Goal: Task Accomplishment & Management: Manage account settings

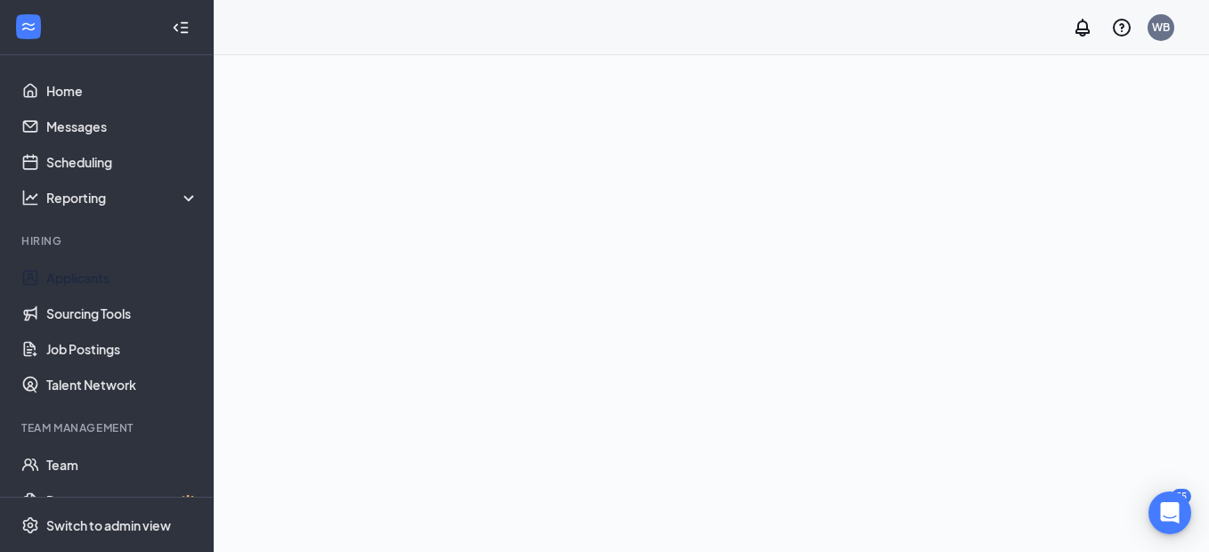
click at [76, 275] on link "Applicants" at bounding box center [122, 278] width 152 height 36
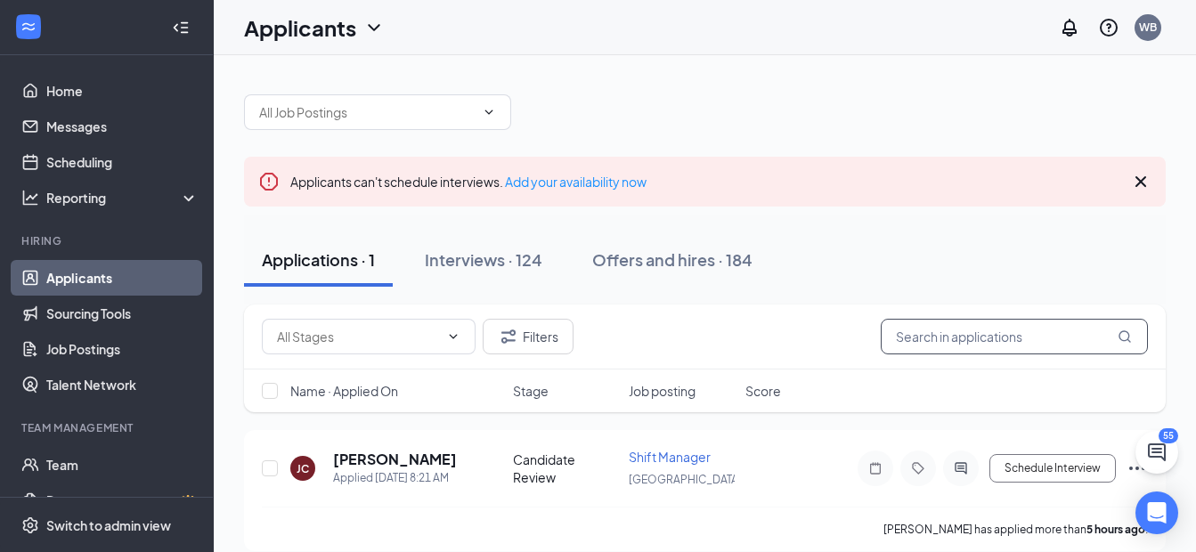
click at [1027, 325] on input "text" at bounding box center [1014, 337] width 267 height 36
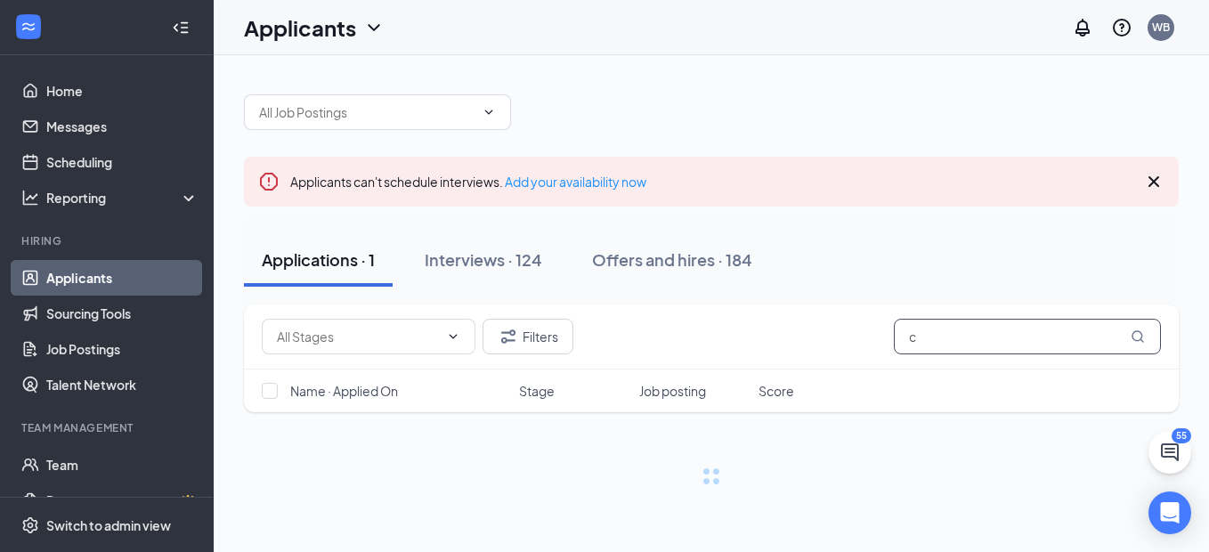
type input "c"
click at [479, 260] on div "Interviews · 124" at bounding box center [484, 259] width 118 height 22
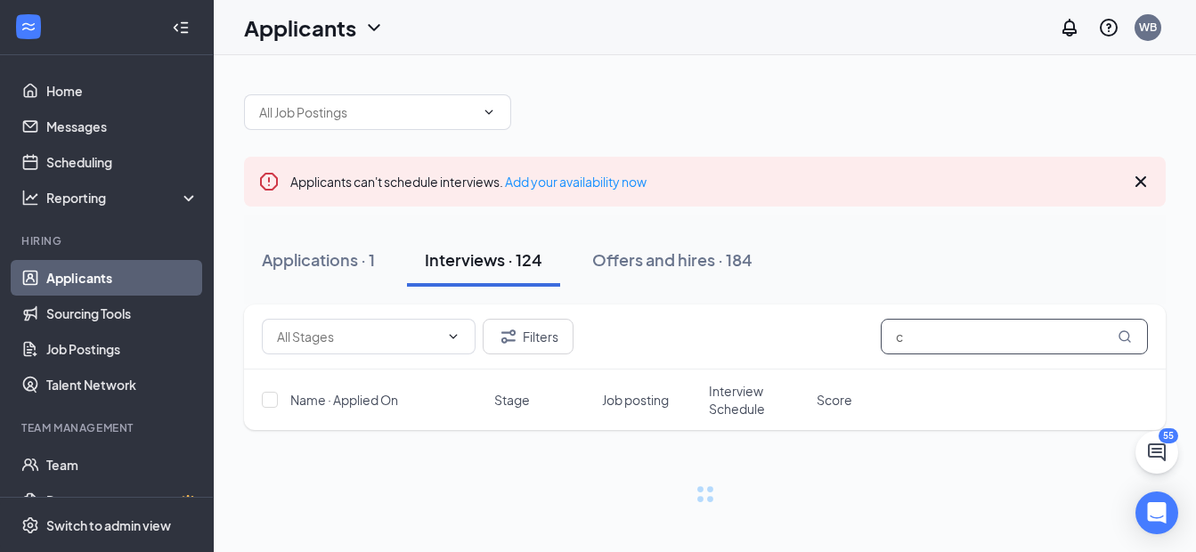
click at [915, 332] on input "c" at bounding box center [1014, 337] width 267 height 36
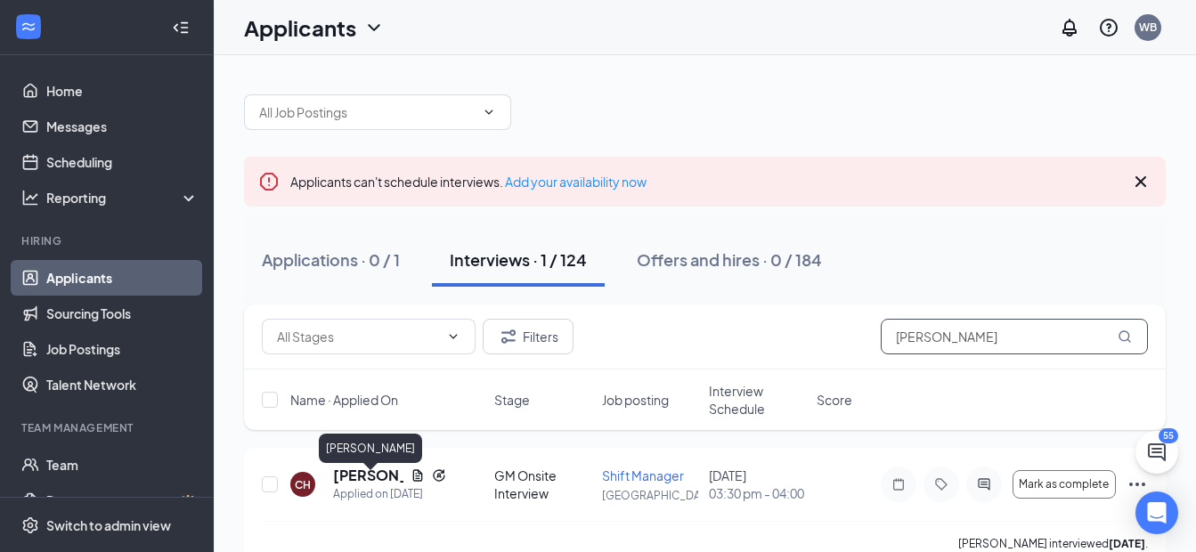
type input "[PERSON_NAME]"
click at [361, 478] on h5 "[PERSON_NAME]" at bounding box center [368, 476] width 70 height 20
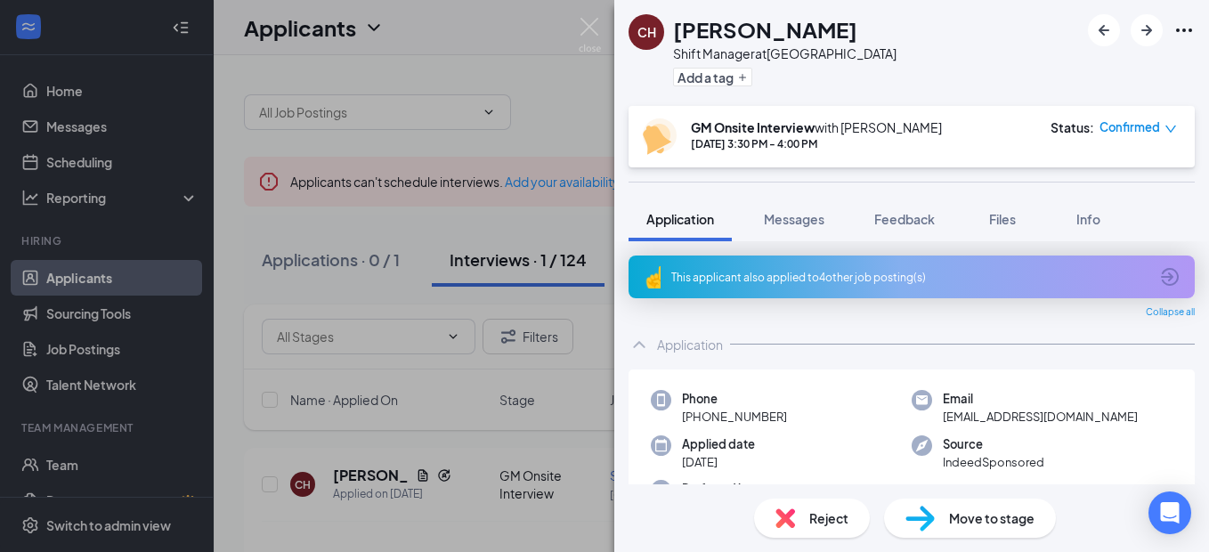
click at [979, 522] on span "Move to stage" at bounding box center [991, 518] width 85 height 20
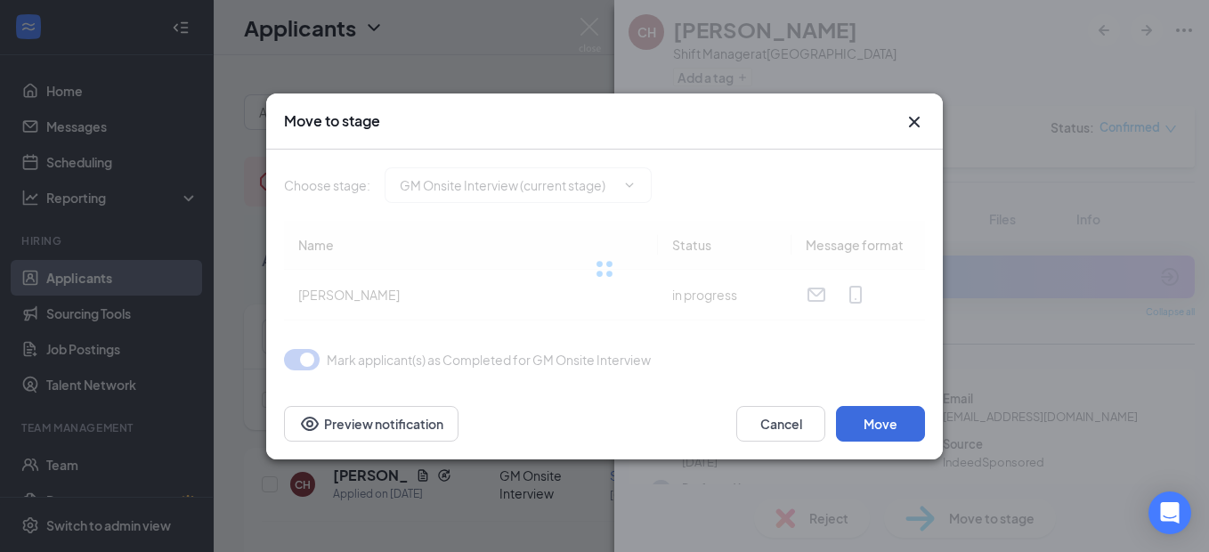
type input "DM Review (next stage)"
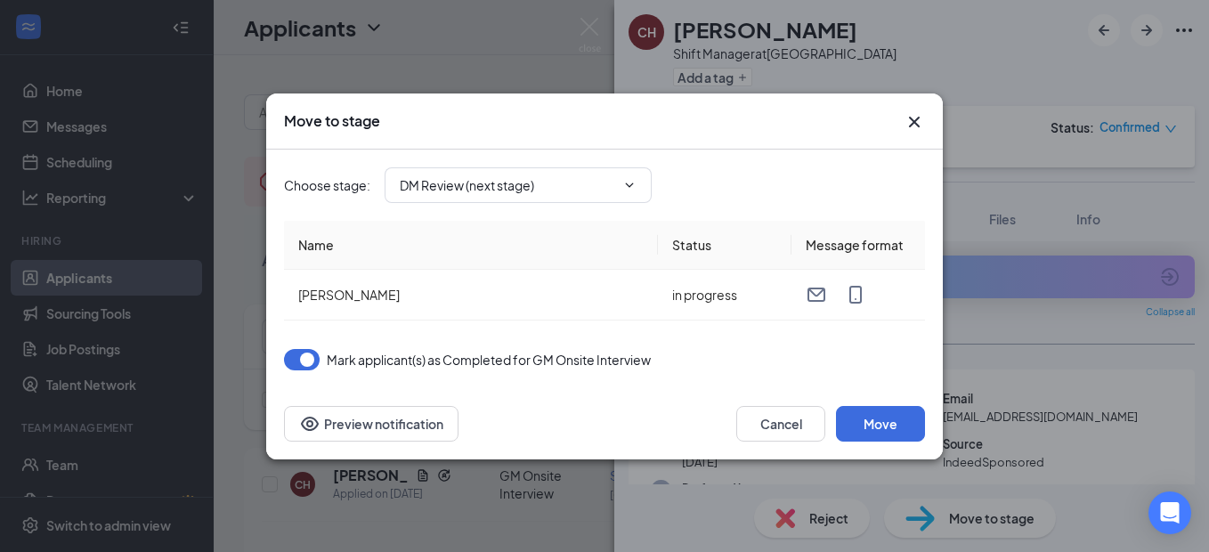
click at [635, 181] on icon "ChevronDown" at bounding box center [629, 185] width 14 height 14
drag, startPoint x: 623, startPoint y: 187, endPoint x: 633, endPoint y: 184, distance: 10.2
click at [631, 184] on icon "ChevronDown" at bounding box center [629, 185] width 14 height 14
click at [634, 183] on icon "ChevronDown" at bounding box center [630, 185] width 8 height 4
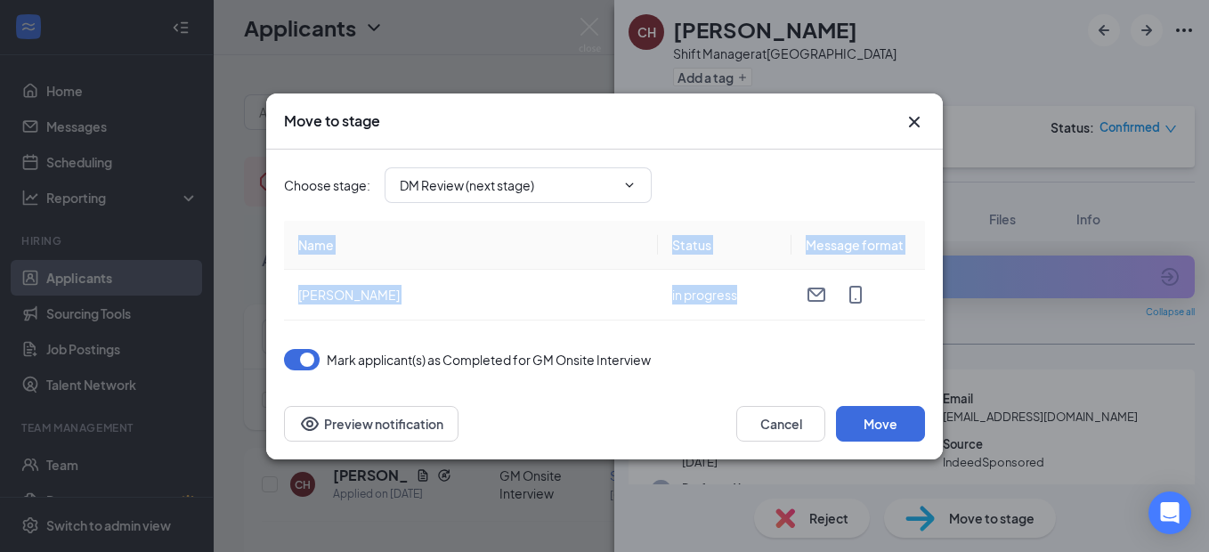
click at [634, 183] on icon "ChevronDown" at bounding box center [630, 185] width 8 height 4
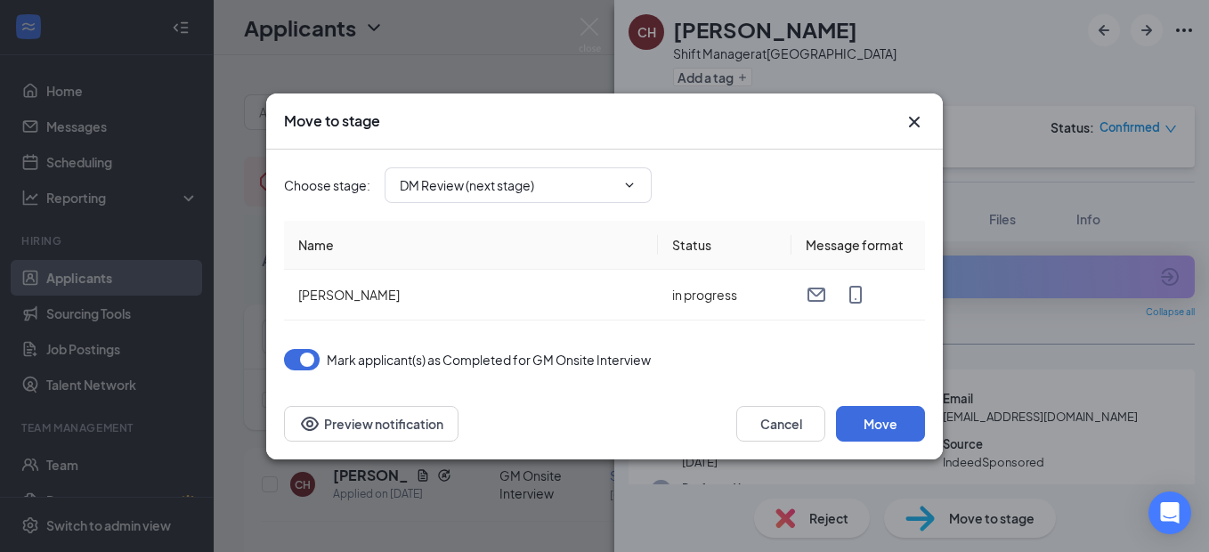
click at [636, 183] on icon "ChevronDown" at bounding box center [629, 185] width 14 height 14
click at [630, 183] on icon "ChevronDown" at bounding box center [629, 185] width 14 height 14
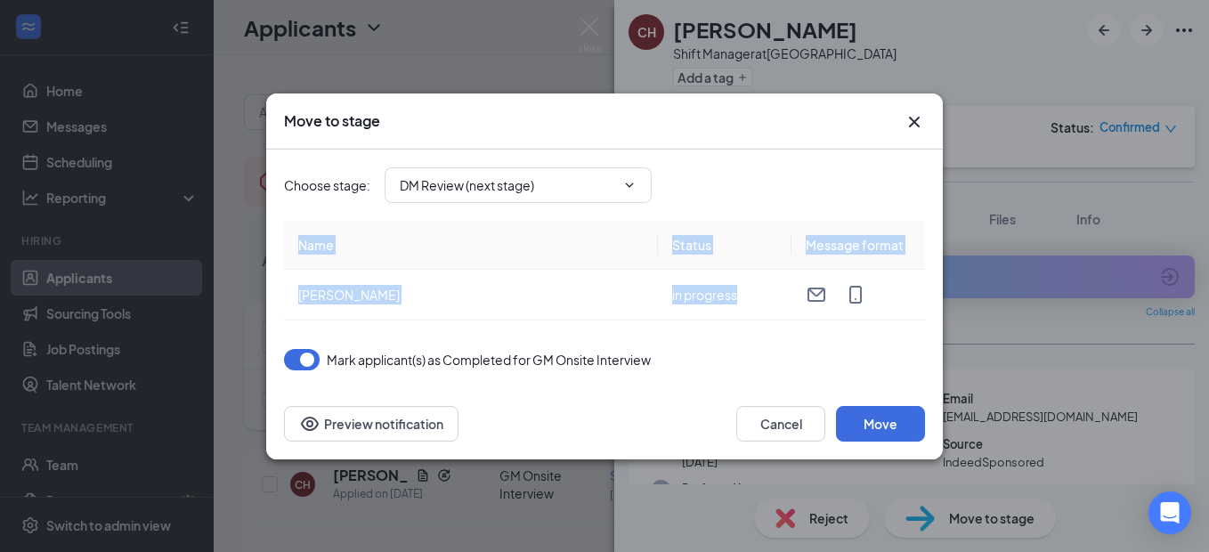
click at [630, 183] on icon "ChevronDown" at bounding box center [629, 185] width 14 height 14
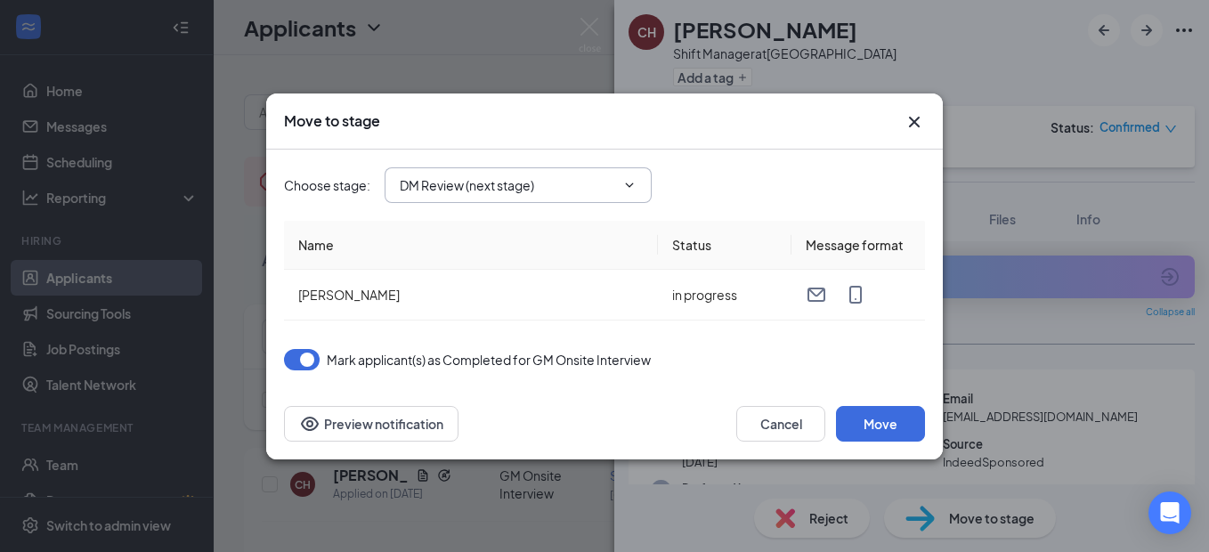
click at [640, 184] on span "DM Review (next stage)" at bounding box center [518, 185] width 267 height 36
click at [641, 184] on span "DM Review (next stage)" at bounding box center [518, 185] width 267 height 36
click at [885, 424] on button "Move" at bounding box center [880, 424] width 89 height 36
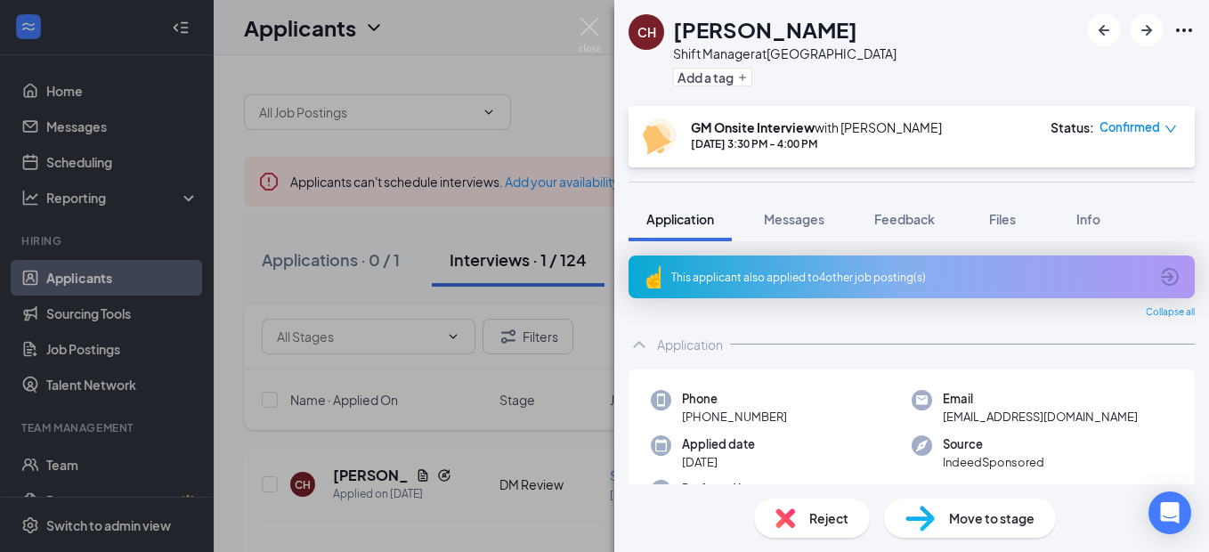
click at [968, 517] on span "Move to stage" at bounding box center [991, 518] width 85 height 20
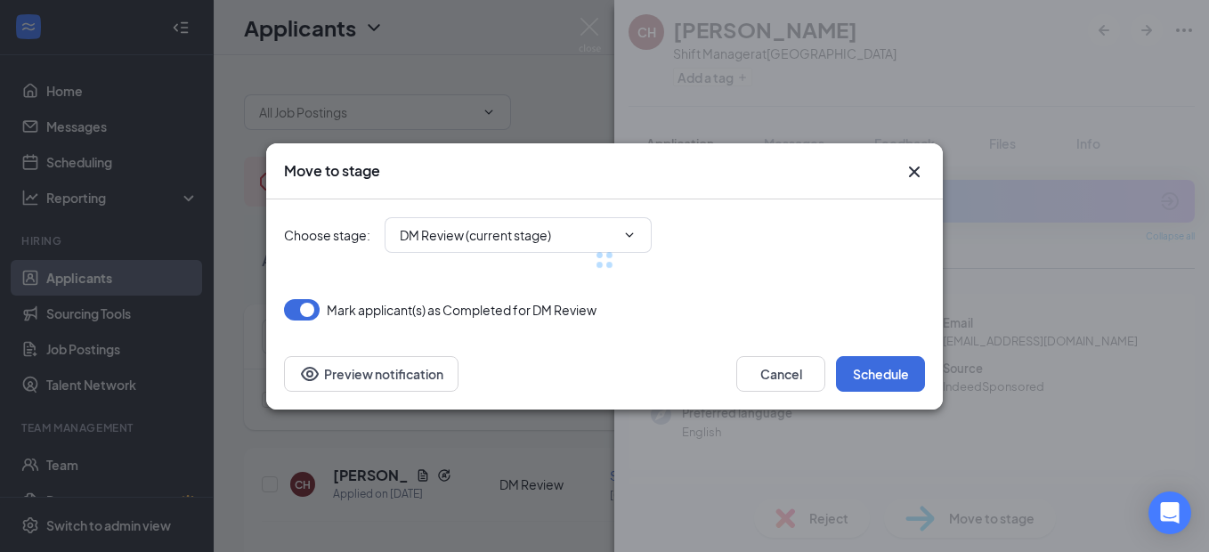
type input "DM Onsite Interview (next stage)"
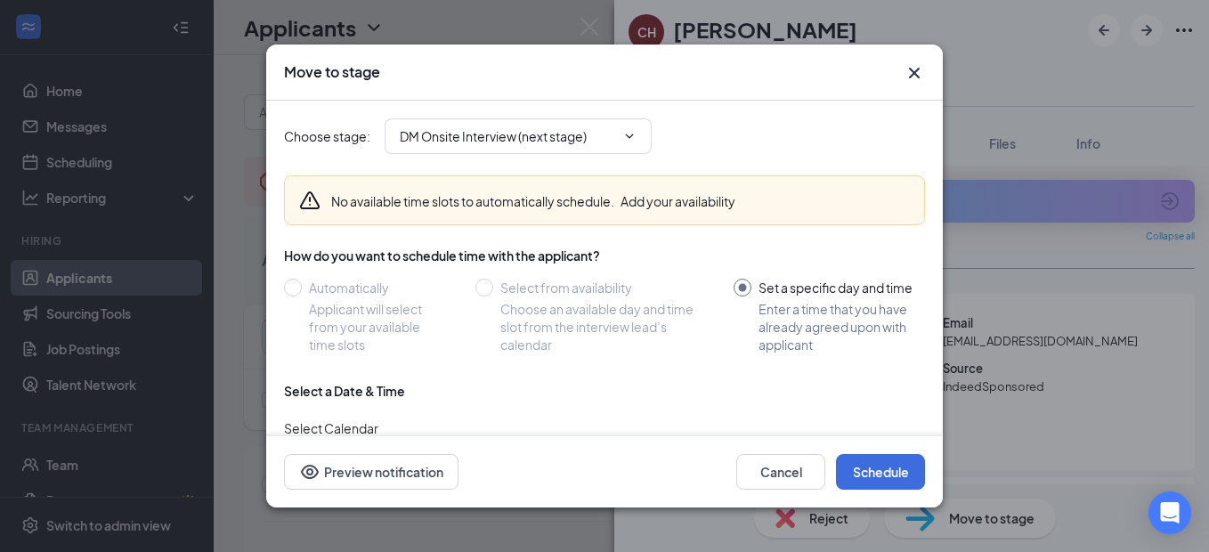
click at [643, 134] on span "DM Onsite Interview (next stage)" at bounding box center [518, 136] width 267 height 36
click at [623, 134] on icon "ChevronDown" at bounding box center [629, 136] width 14 height 14
click at [630, 137] on icon "ChevronDown" at bounding box center [630, 136] width 8 height 4
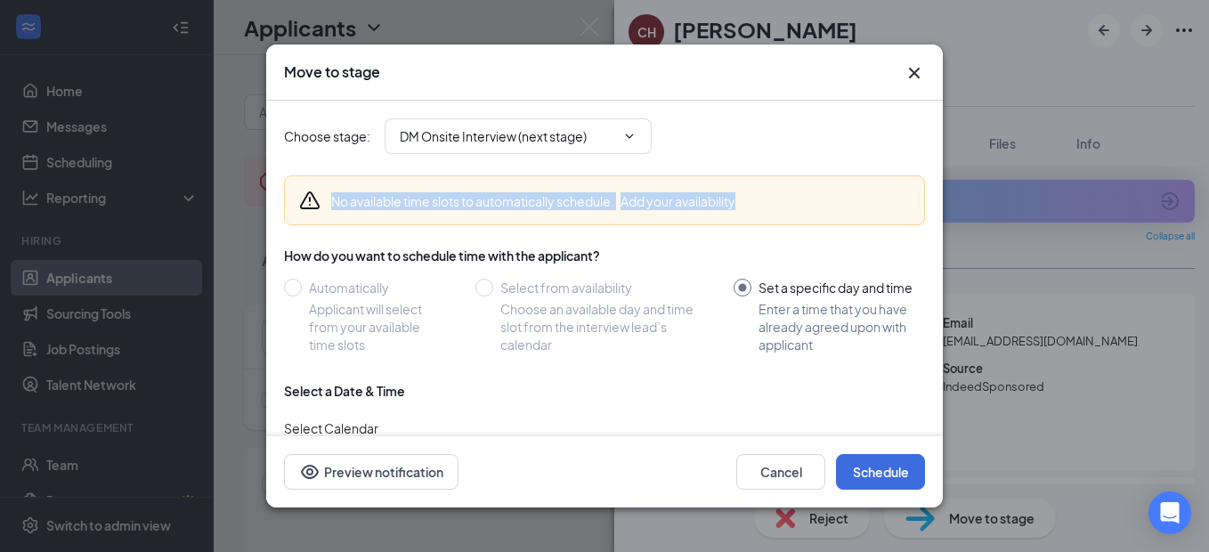
click at [630, 137] on icon "ChevronDown" at bounding box center [630, 136] width 8 height 4
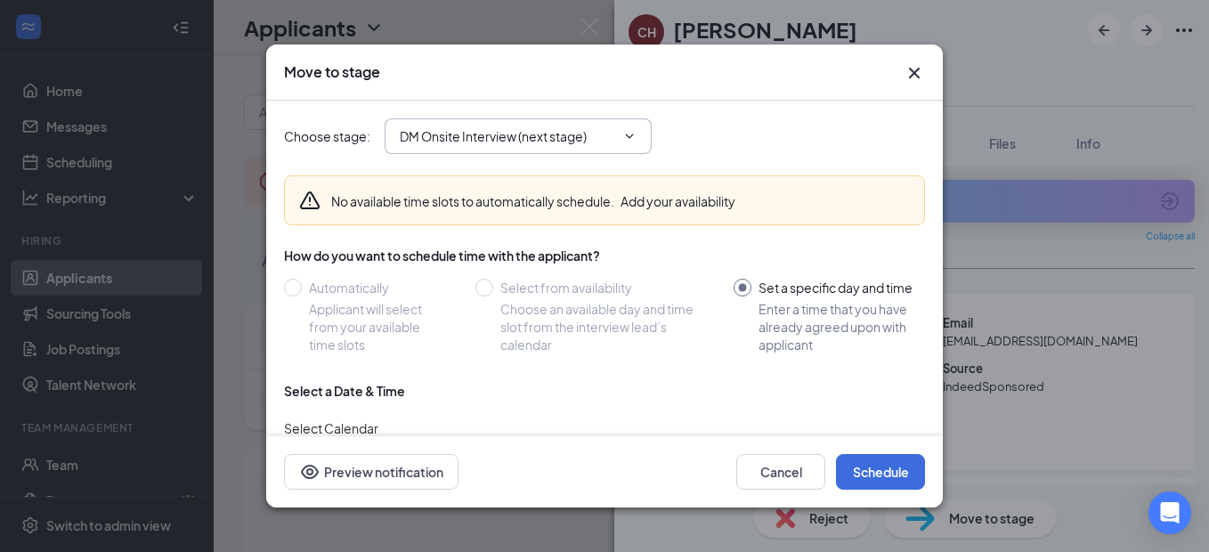
click at [631, 132] on icon "ChevronDown" at bounding box center [629, 136] width 14 height 14
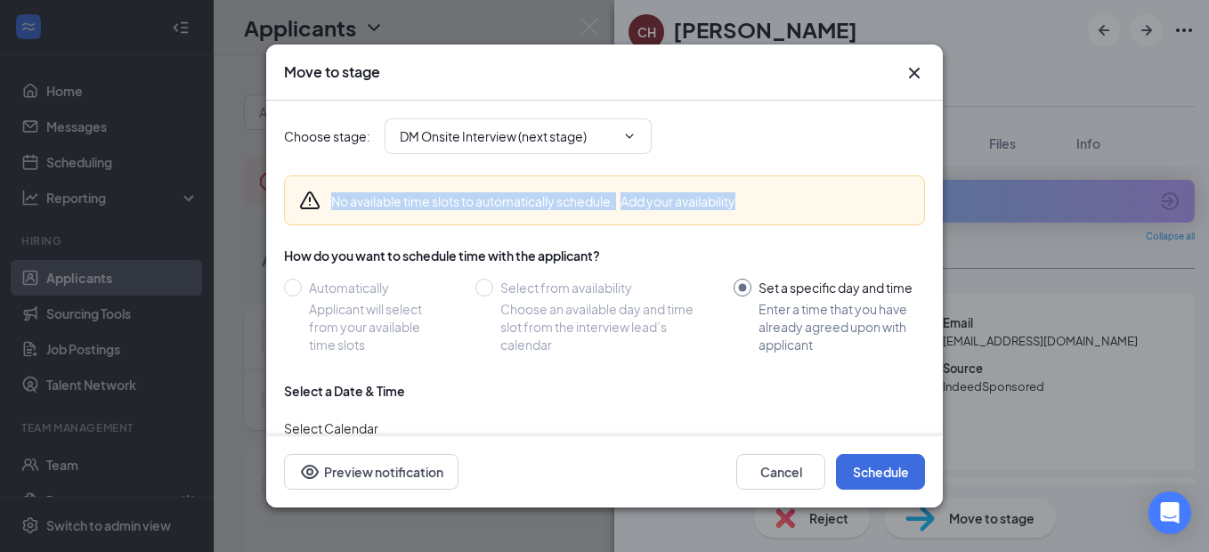
click at [631, 132] on icon "ChevronDown" at bounding box center [629, 136] width 14 height 14
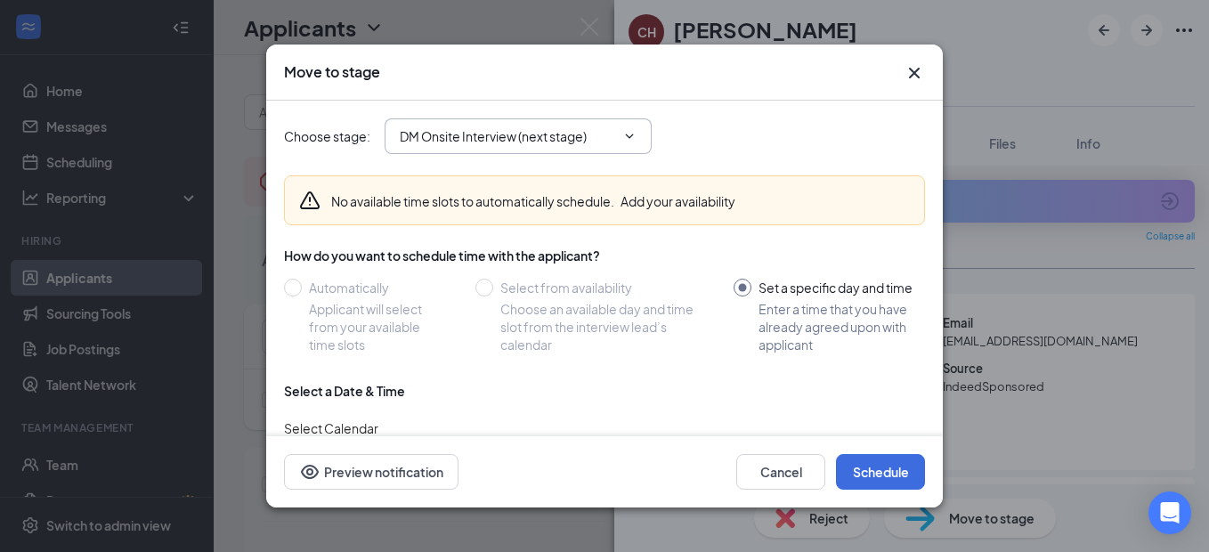
click at [782, 284] on input "Set a specific day and time Enter a time that you have already agreed upon with…" at bounding box center [829, 316] width 191 height 75
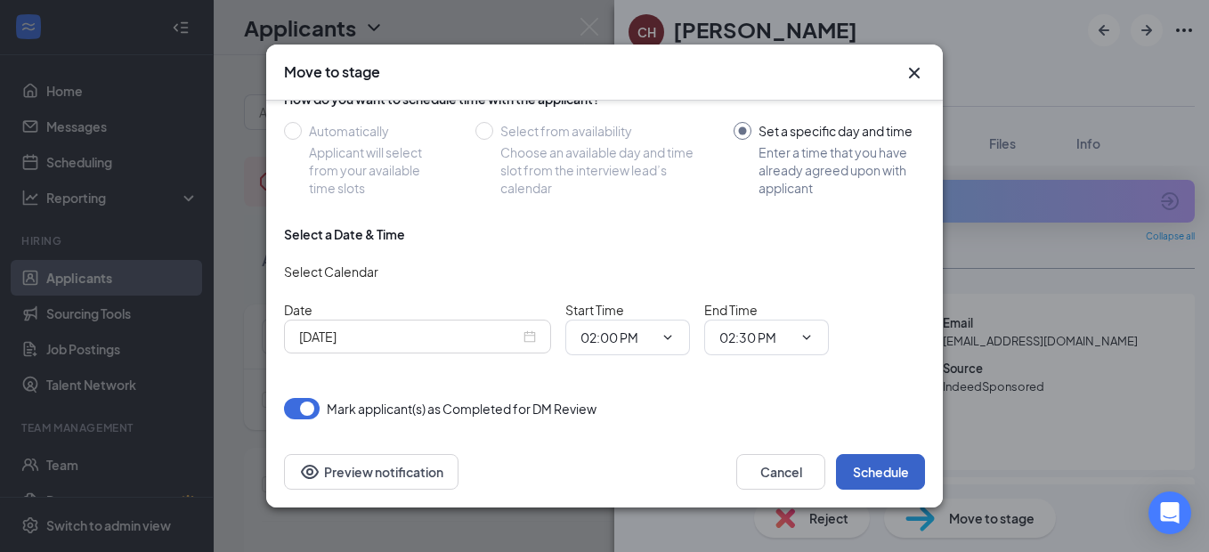
click at [877, 467] on button "Schedule" at bounding box center [880, 472] width 89 height 36
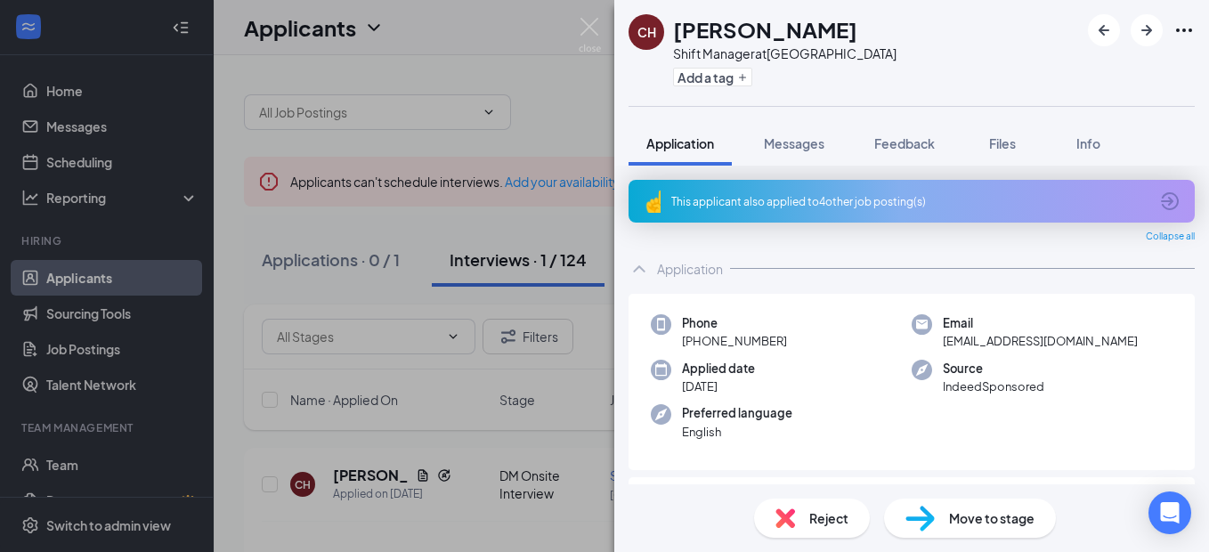
click at [995, 524] on span "Move to stage" at bounding box center [991, 518] width 85 height 20
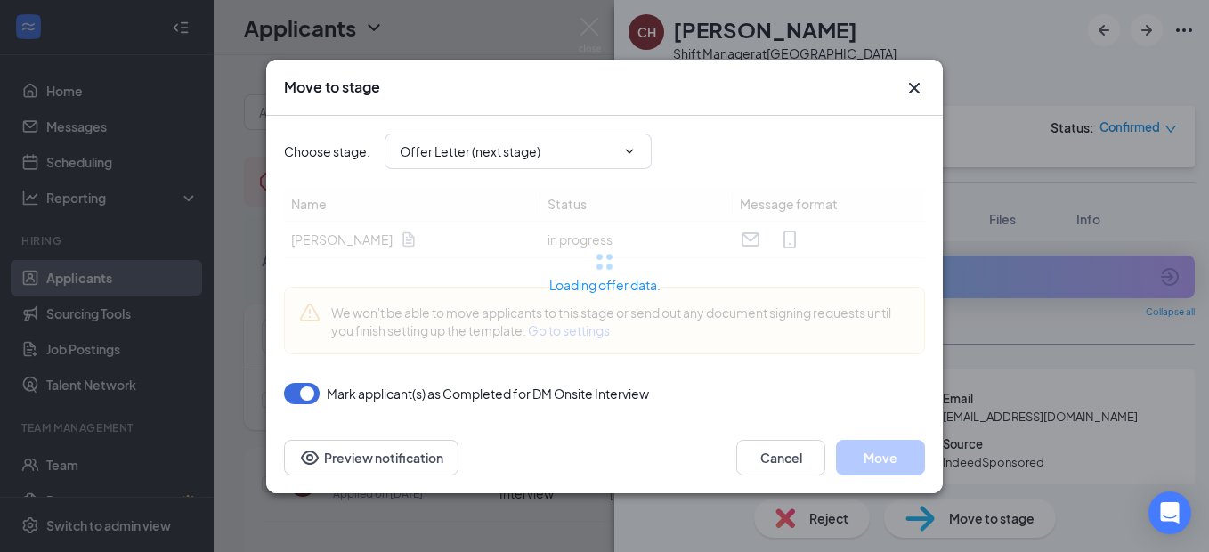
type input "Offer Letter (next stage)"
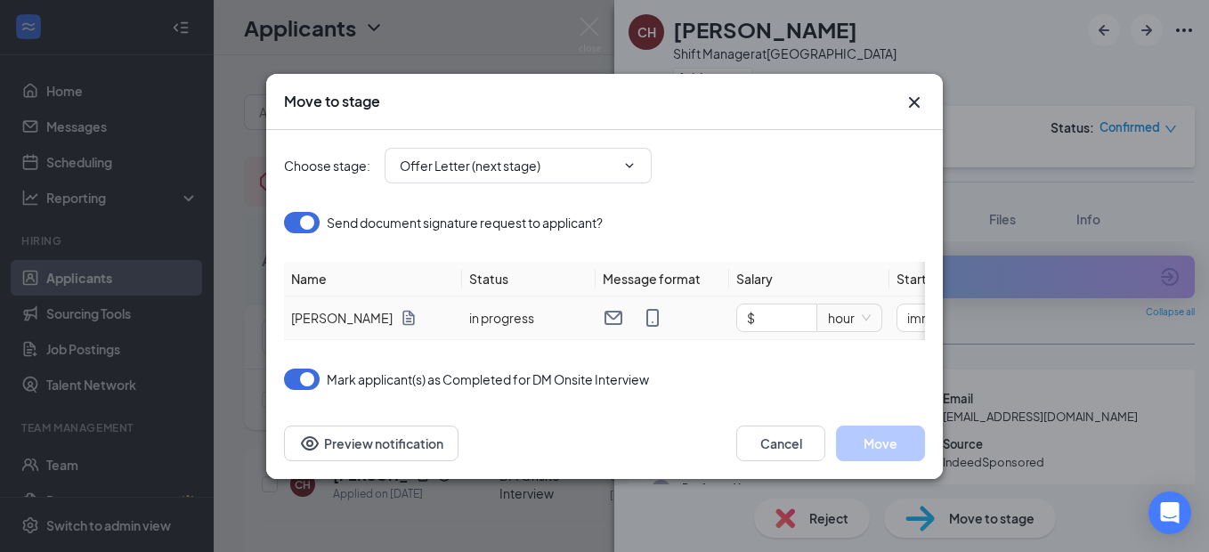
click at [777, 311] on input "$" at bounding box center [776, 317] width 79 height 27
type input "$ 16.5"
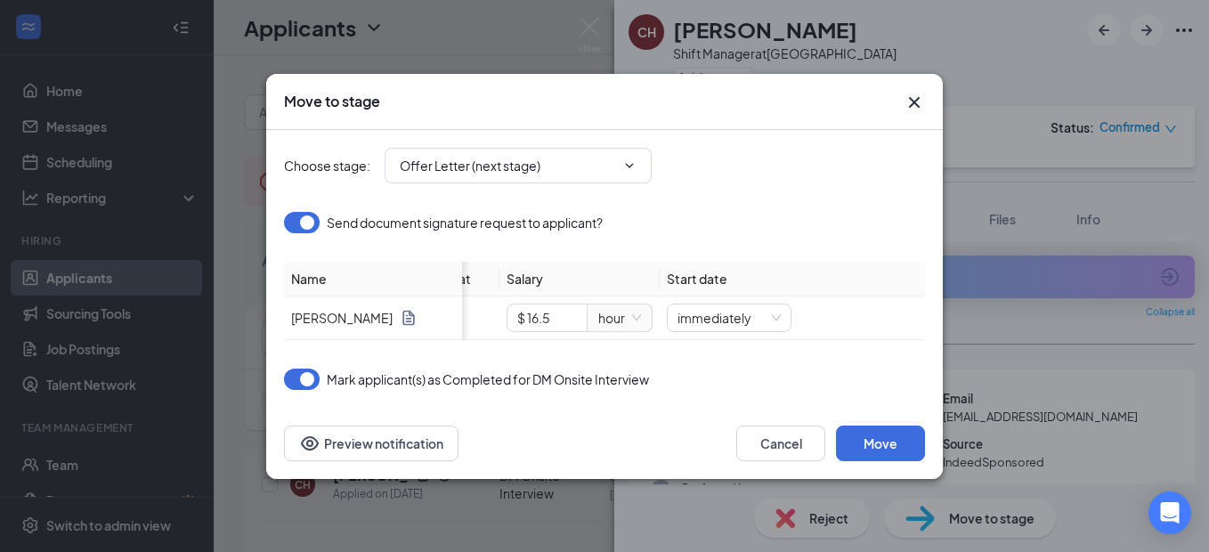
scroll to position [0, 231]
click at [779, 312] on div "immediately" at bounding box center [727, 318] width 125 height 28
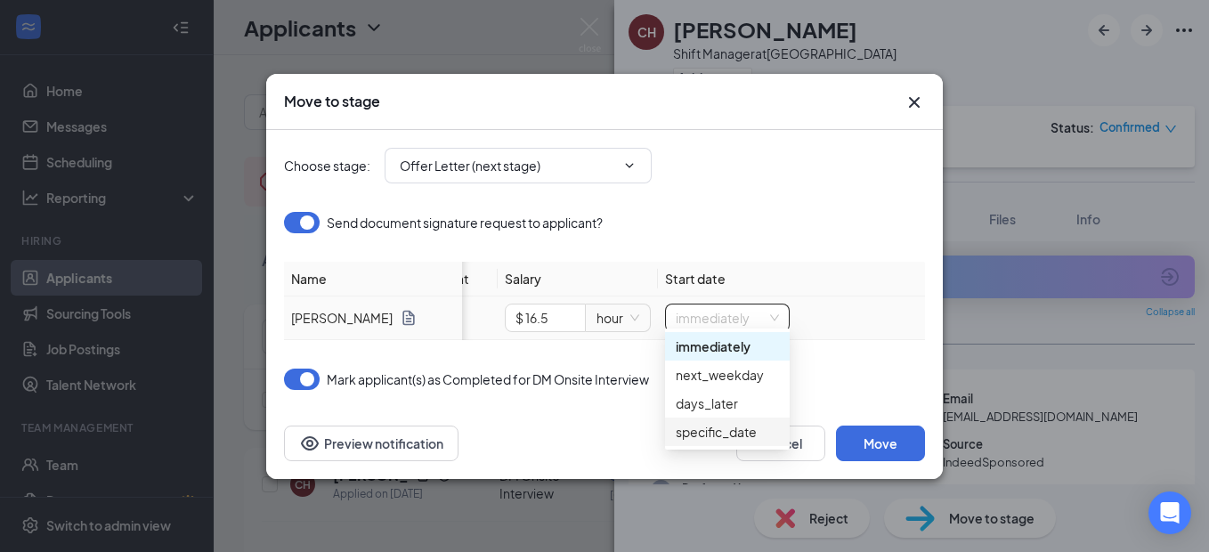
click at [705, 432] on div "specific_date" at bounding box center [727, 432] width 103 height 20
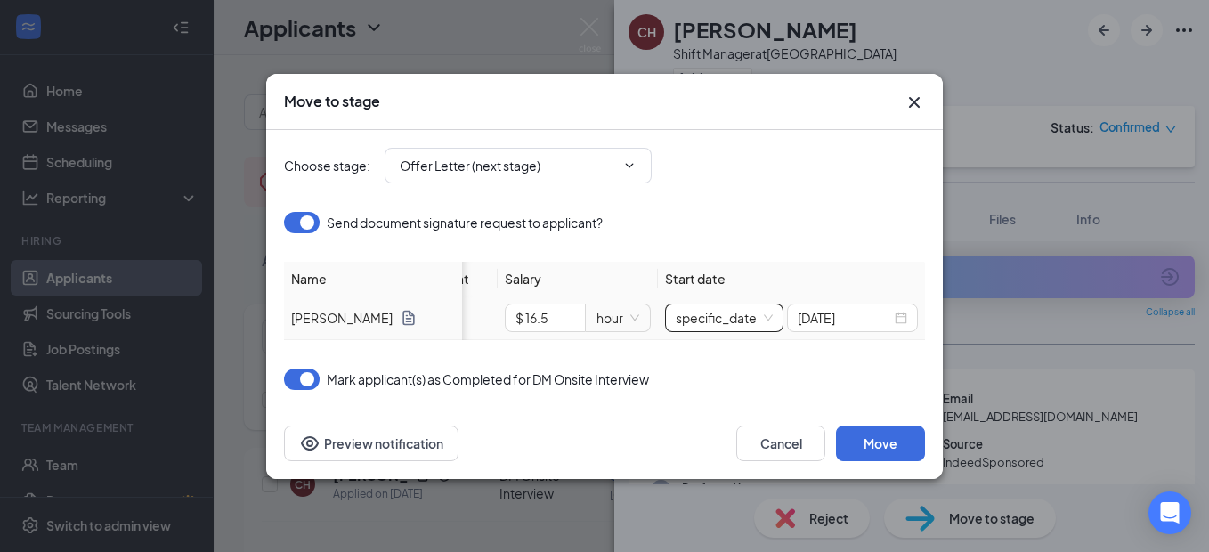
click at [911, 312] on div "[DATE]" at bounding box center [852, 318] width 131 height 28
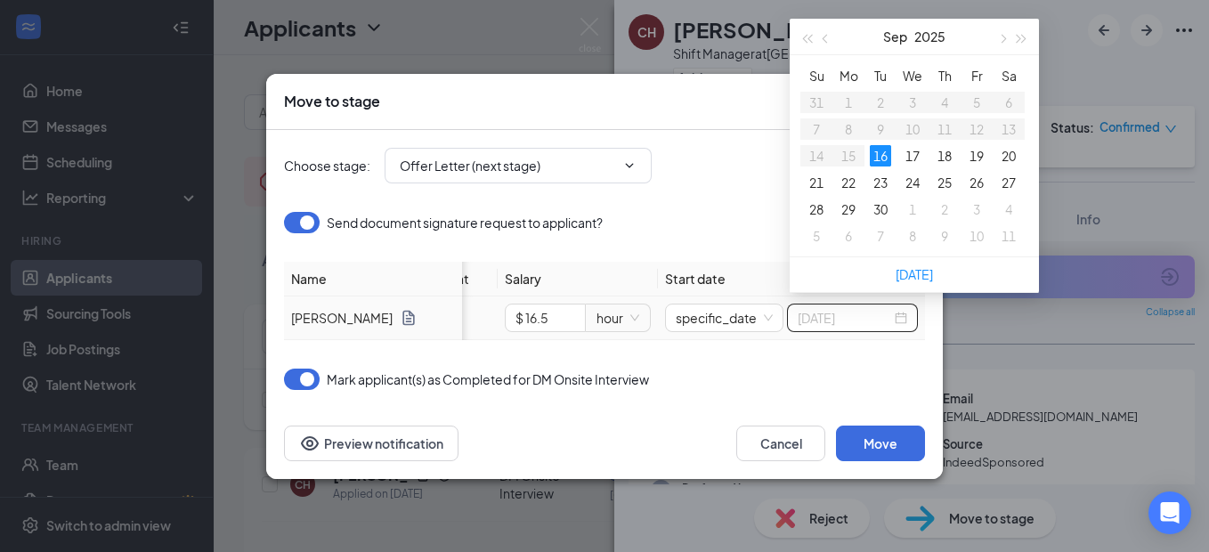
type input "[DATE]"
click at [942, 185] on div "25" at bounding box center [944, 182] width 21 height 21
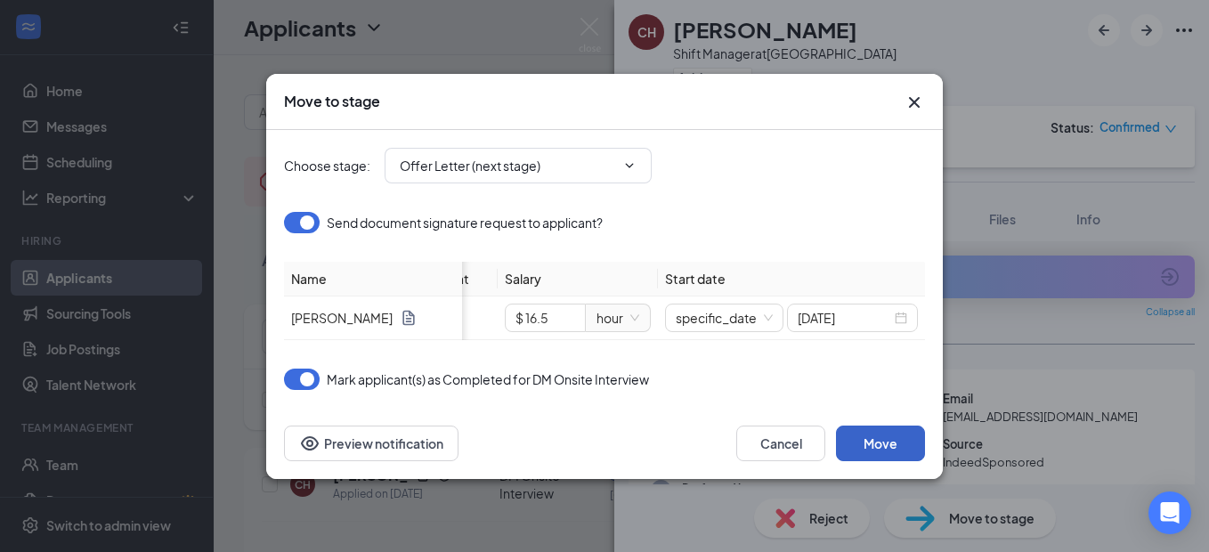
click at [878, 441] on button "Move" at bounding box center [880, 444] width 89 height 36
